Goal: Find specific page/section

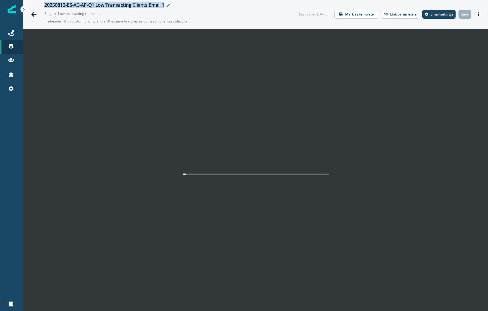
drag, startPoint x: 44, startPoint y: 6, endPoint x: 166, endPoint y: 4, distance: 121.9
click at [166, 4] on div "20250812-ES-AC-AP-Q1 Low Transacting Clients Email 1 Subject: Low-transacting c…" at bounding box center [157, 14] width 259 height 24
copy div "20250812-ES-AC-AP-Q1 Low Transacting Clients"
click at [18, 32] on div "Journeys" at bounding box center [11, 32] width 19 height 7
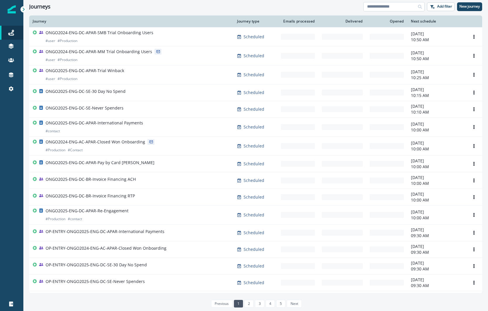
click at [392, 4] on input at bounding box center [393, 6] width 61 height 9
paste input "**********"
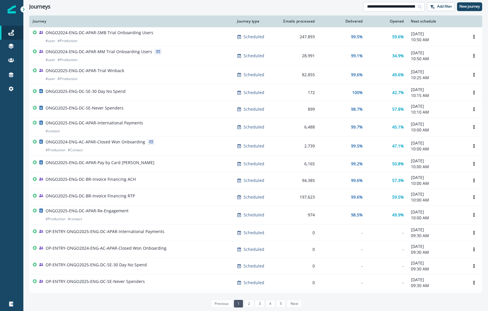
scroll to position [0, 42]
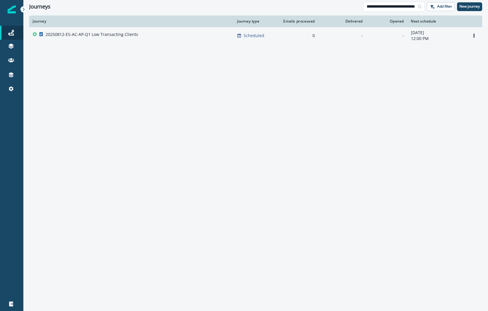
type input "**********"
click at [176, 36] on div "20250812-ES-AC-AP-Q1 Low Transacting Clients" at bounding box center [132, 36] width 198 height 8
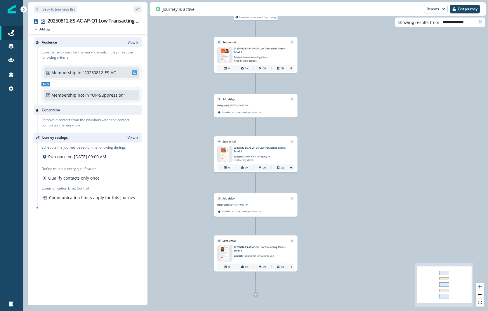
click at [247, 49] on p "20250812-ES-AC-AP-Q1 Low Transacting Clients Email 1" at bounding box center [260, 50] width 52 height 7
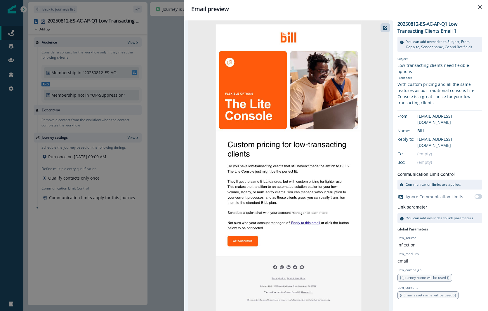
click at [164, 189] on div "Email preview 20250812-ES-AC-AP-Q1 Low Transacting Clients Email 1 You can add …" at bounding box center [244, 155] width 488 height 311
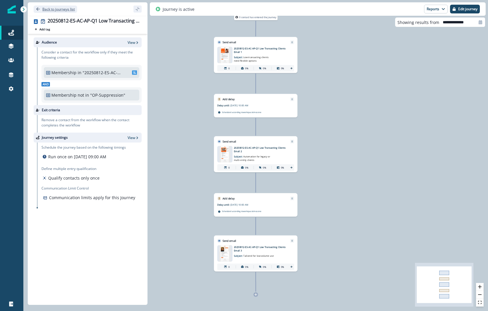
click at [42, 9] on p "Back to journeys list" at bounding box center [58, 9] width 32 height 5
